Goal: Task Accomplishment & Management: Complete application form

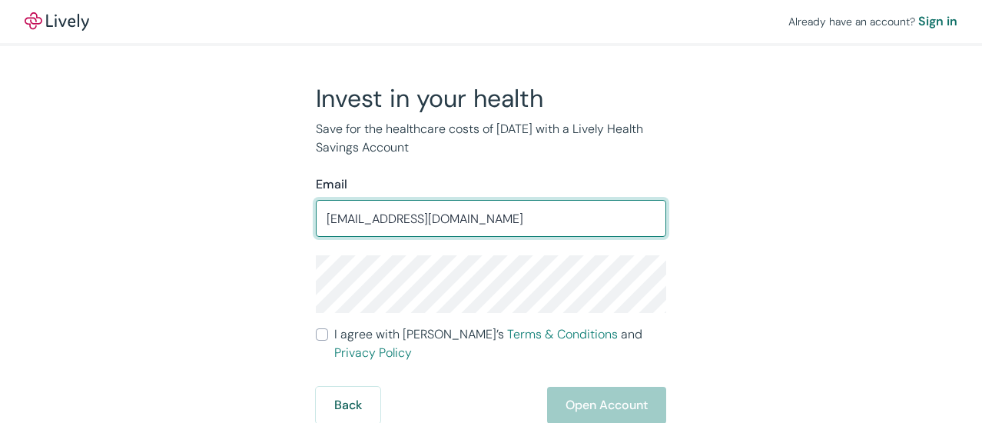
type input "[EMAIL_ADDRESS][DOMAIN_NAME]"
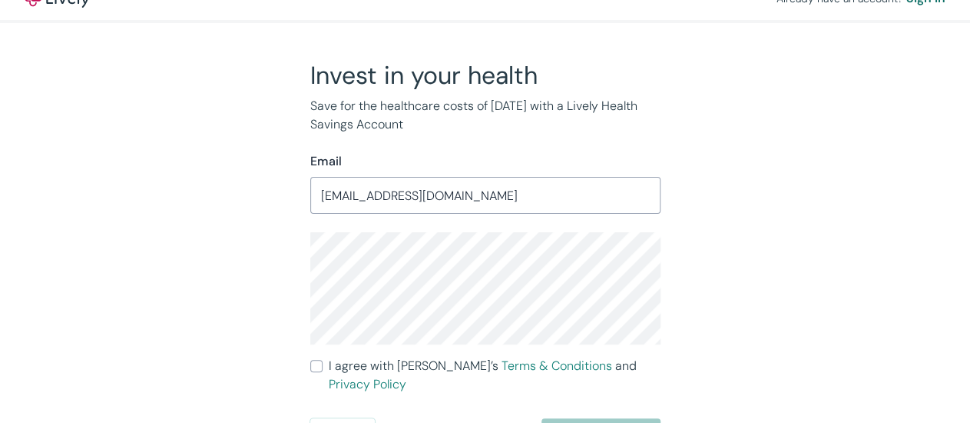
scroll to position [46, 0]
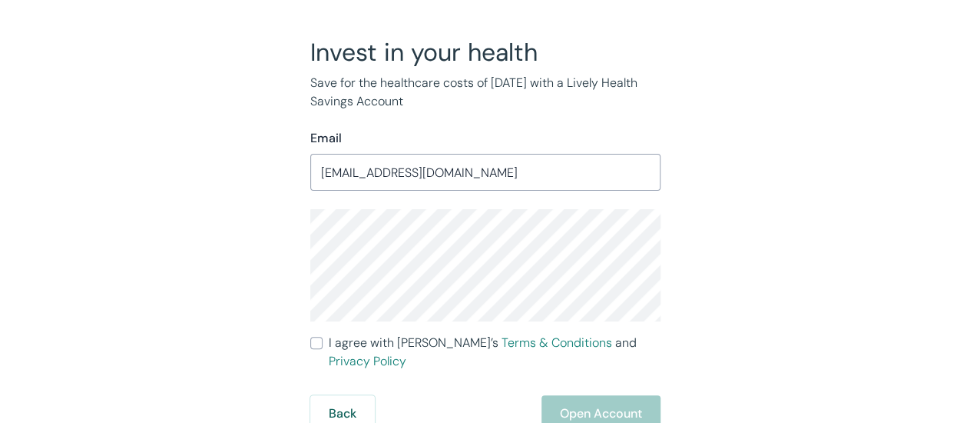
click at [312, 349] on input "I agree with Lively’s Terms & Conditions and Privacy Policy" at bounding box center [316, 343] width 12 height 12
checkbox input "true"
click at [597, 405] on button "Open Account" at bounding box center [601, 413] width 119 height 37
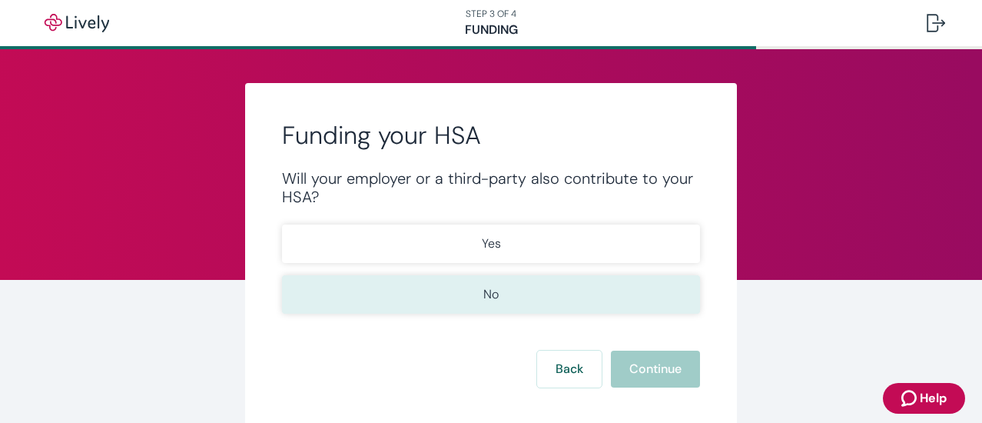
click at [483, 294] on p "No" at bounding box center [490, 294] width 15 height 18
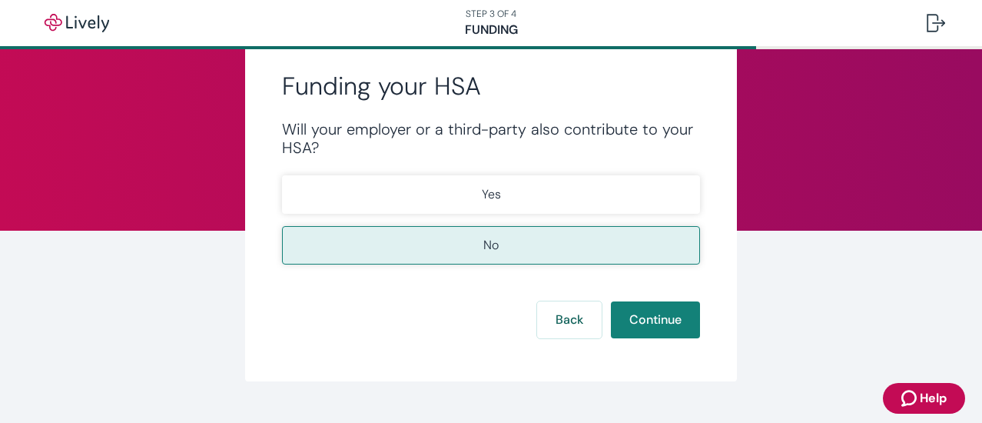
scroll to position [89, 0]
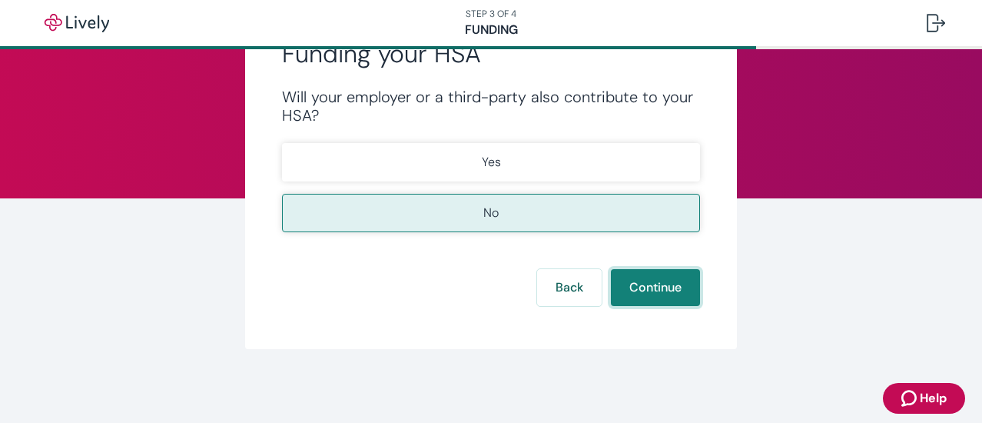
click at [675, 294] on button "Continue" at bounding box center [655, 287] width 89 height 37
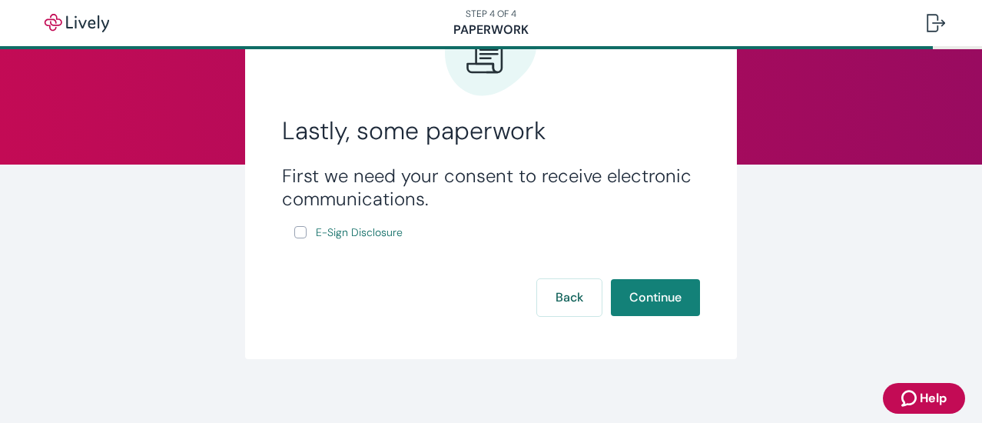
scroll to position [126, 0]
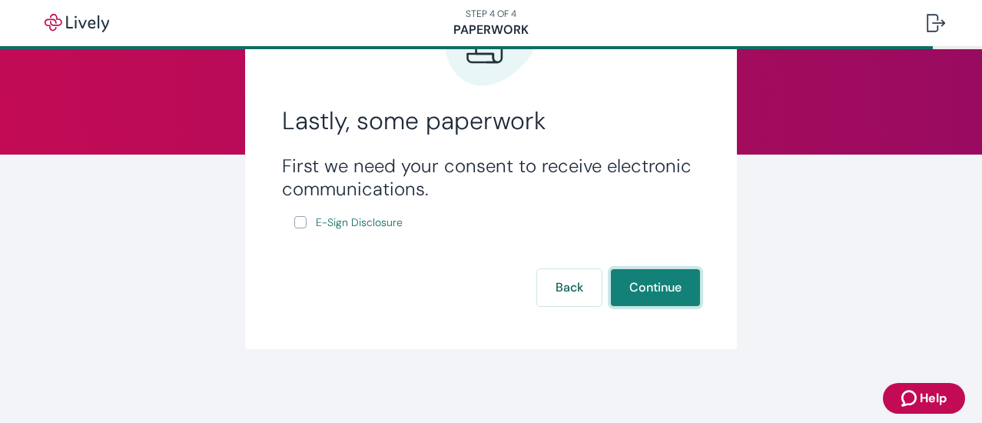
click at [619, 279] on button "Continue" at bounding box center [655, 287] width 89 height 37
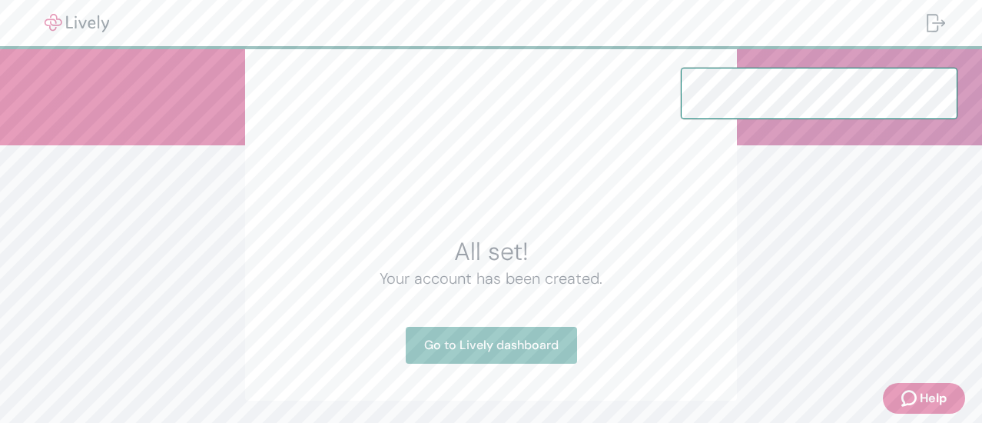
scroll to position [186, 0]
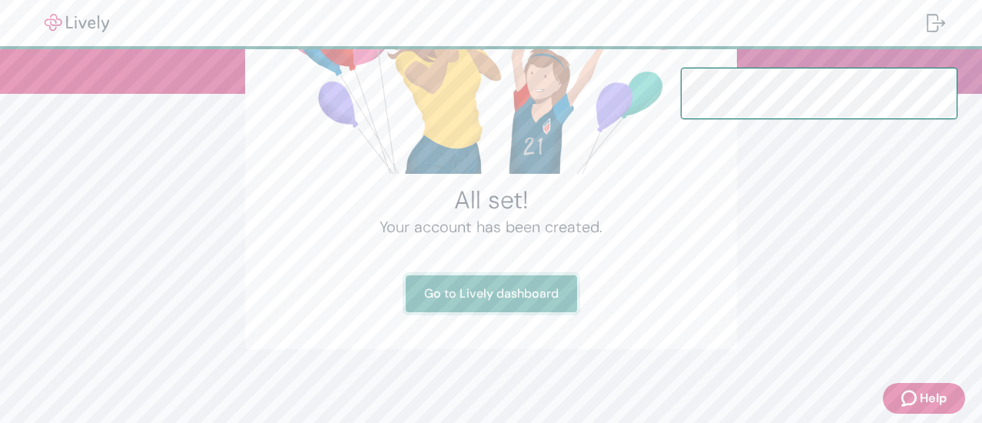
click at [479, 295] on link "Go to Lively dashboard" at bounding box center [491, 293] width 171 height 37
